Goal: Transaction & Acquisition: Obtain resource

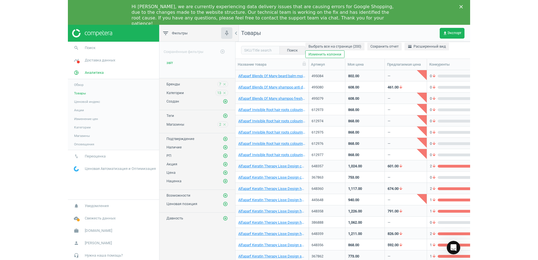
scroll to position [193, 365]
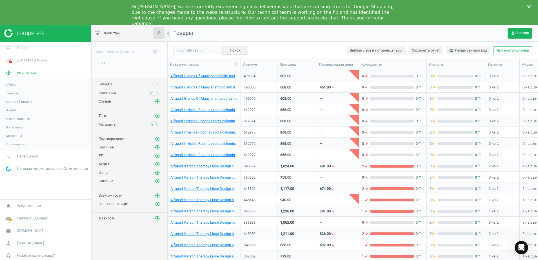
click at [530, 8] on icon "Закрити" at bounding box center [528, 6] width 3 height 3
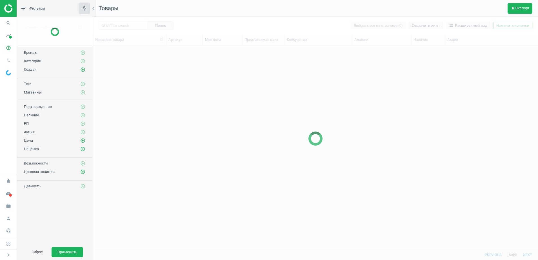
scroll to position [193, 440]
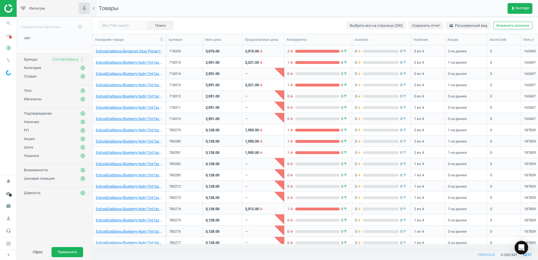
click at [82, 60] on icon "close" at bounding box center [82, 59] width 4 height 4
click at [82, 58] on icon "add_circle_outline" at bounding box center [82, 59] width 5 height 5
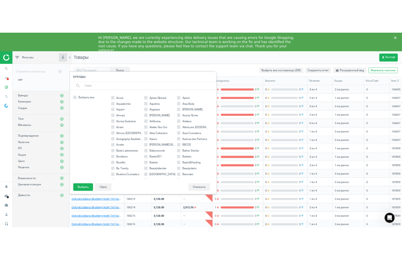
scroll to position [211, 0]
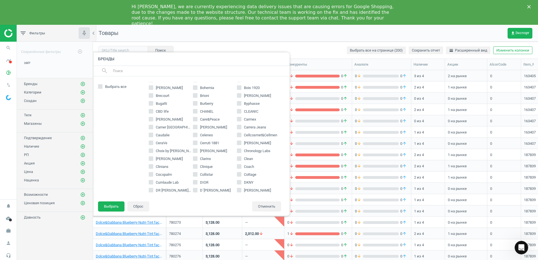
click at [194, 175] on input "Collistar" at bounding box center [195, 174] width 4 height 4
checkbox input "true"
click at [112, 204] on button "Выбрать" at bounding box center [111, 206] width 26 height 10
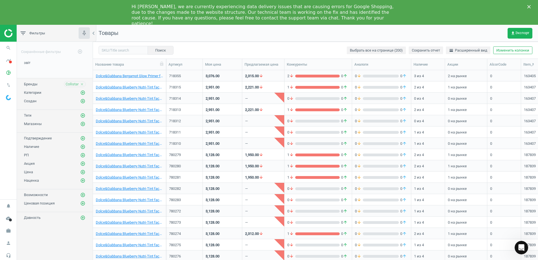
click at [528, 8] on div "Hi Tetiana, we are currently experiencing data delivery issues that are causing…" at bounding box center [269, 15] width 538 height 26
click at [529, 5] on icon "Закрити" at bounding box center [528, 6] width 3 height 3
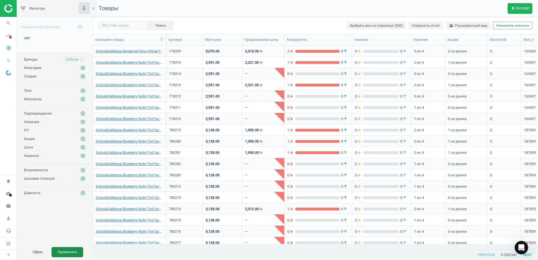
click at [73, 250] on button "Применить" at bounding box center [68, 252] width 32 height 10
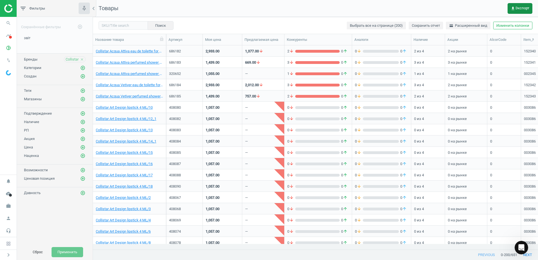
click at [520, 12] on button "get_app Экспорт" at bounding box center [519, 8] width 25 height 11
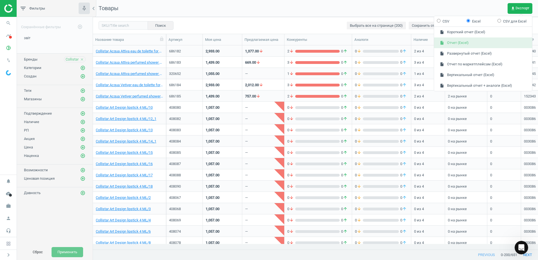
click at [458, 43] on button "insert_drive_file Отчет (Excel)" at bounding box center [483, 42] width 98 height 11
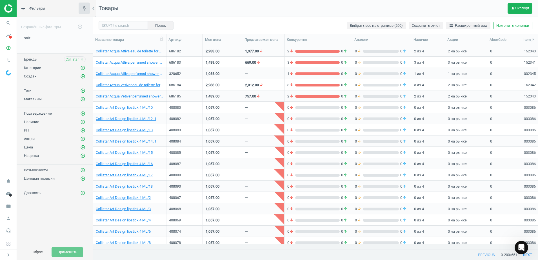
scroll to position [193, 440]
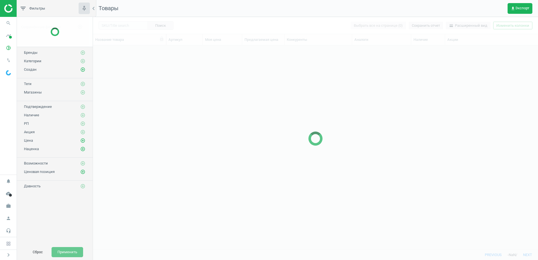
scroll to position [6, 6]
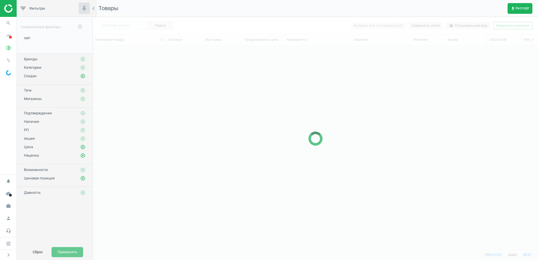
scroll to position [193, 440]
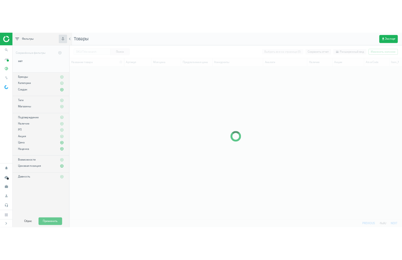
scroll to position [193, 440]
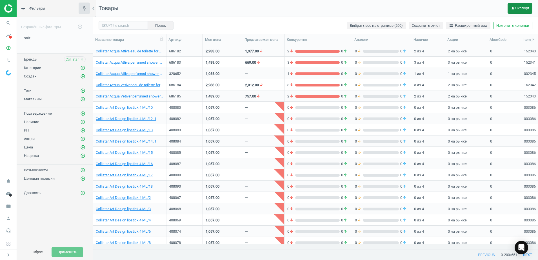
click at [512, 10] on icon "get_app" at bounding box center [512, 8] width 5 height 5
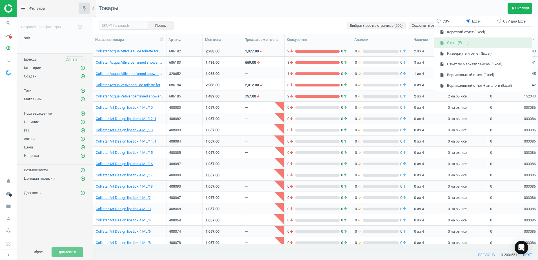
click at [458, 46] on button "insert_drive_file Отчет (Excel)" at bounding box center [483, 42] width 98 height 11
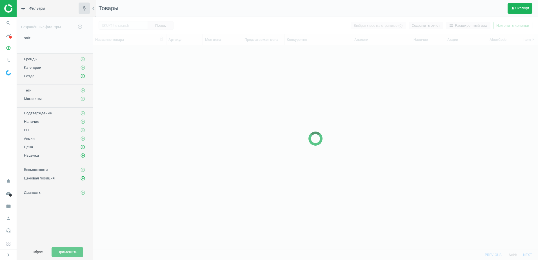
scroll to position [193, 440]
